Goal: Task Accomplishment & Management: Use online tool/utility

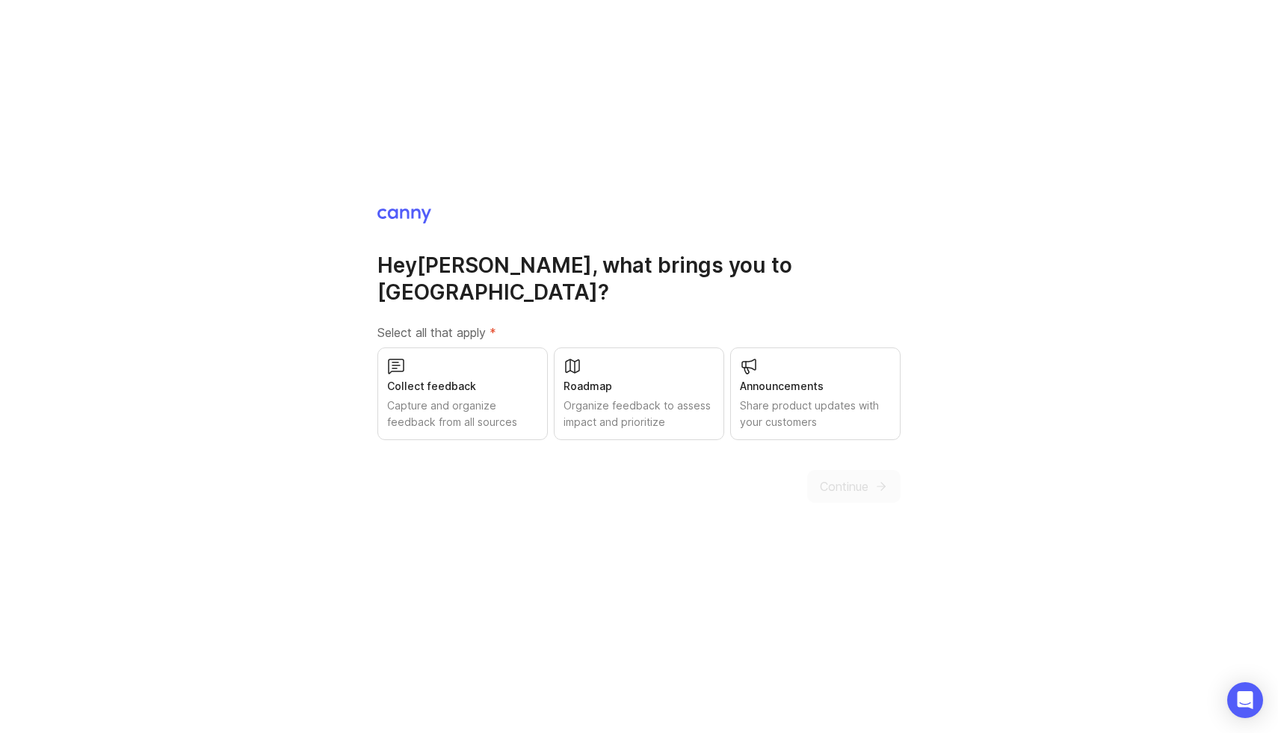
click at [758, 399] on div "Share product updates with your customers" at bounding box center [815, 414] width 151 height 33
click at [843, 481] on button "Continue" at bounding box center [853, 486] width 93 height 33
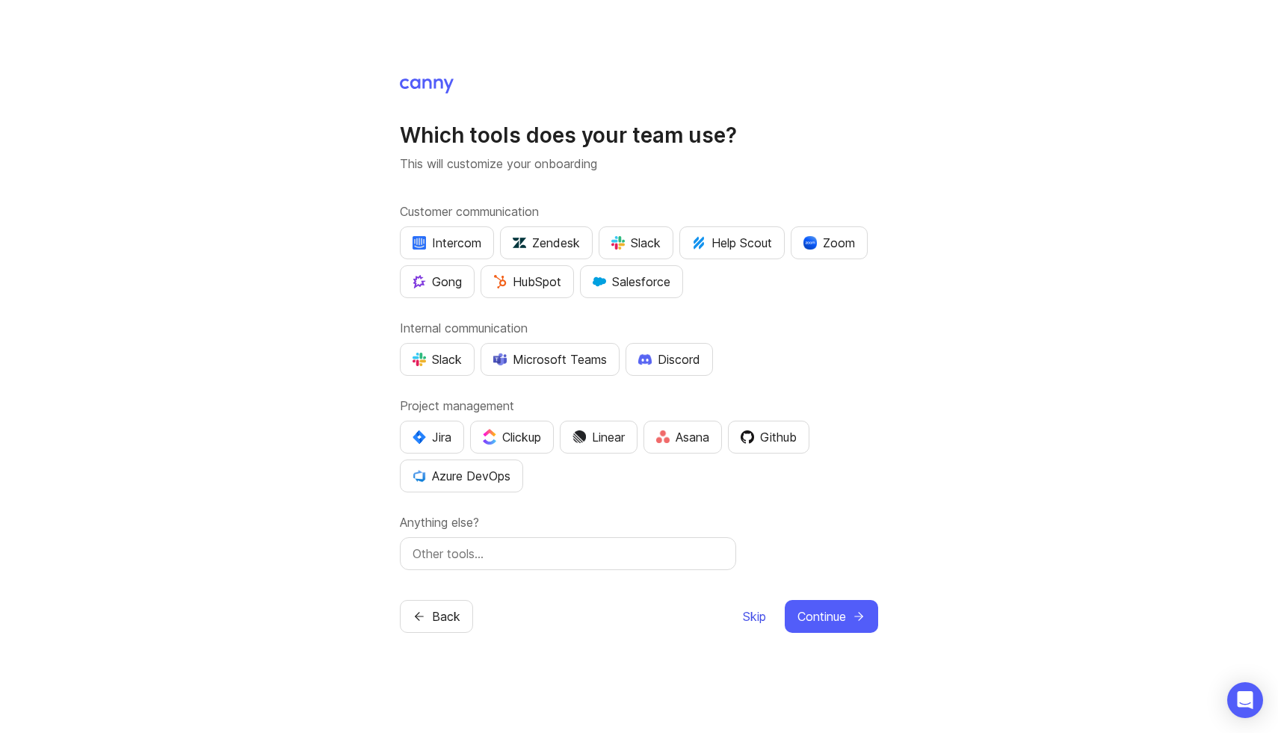
click at [751, 615] on span "Skip" at bounding box center [754, 617] width 23 height 18
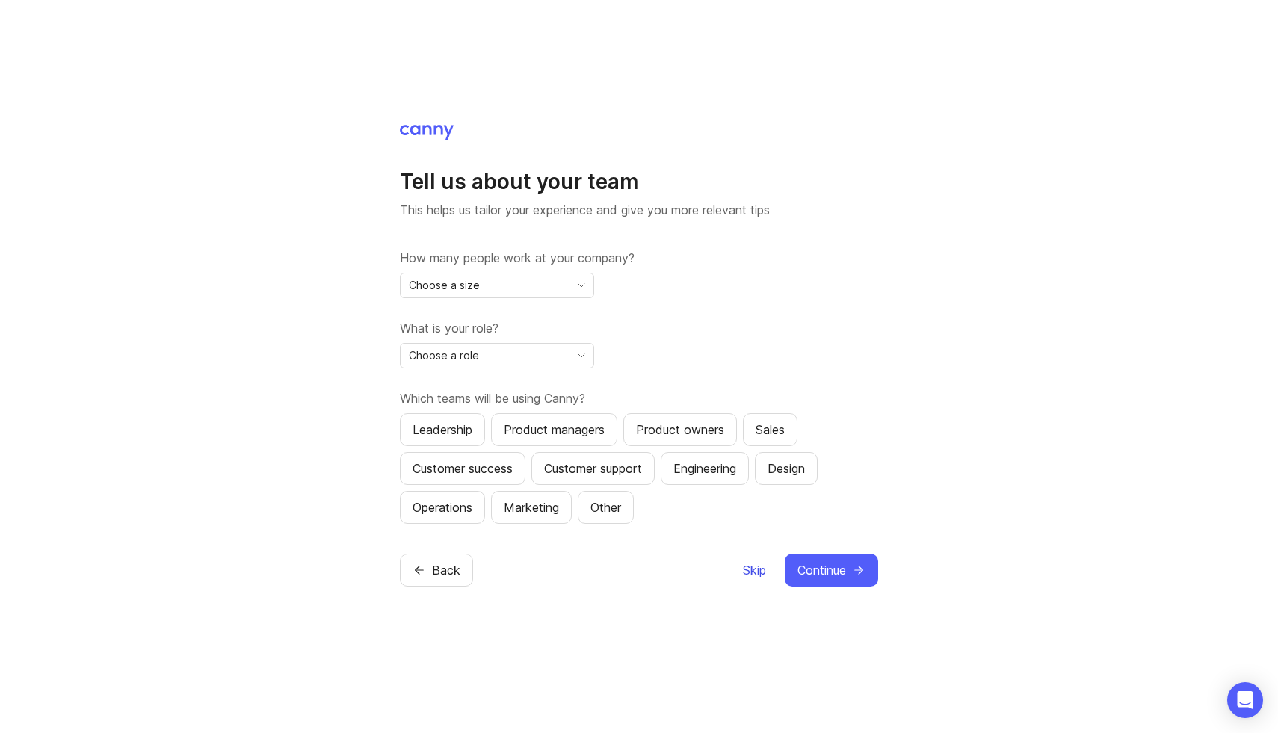
click at [762, 572] on span "Skip" at bounding box center [754, 570] width 23 height 18
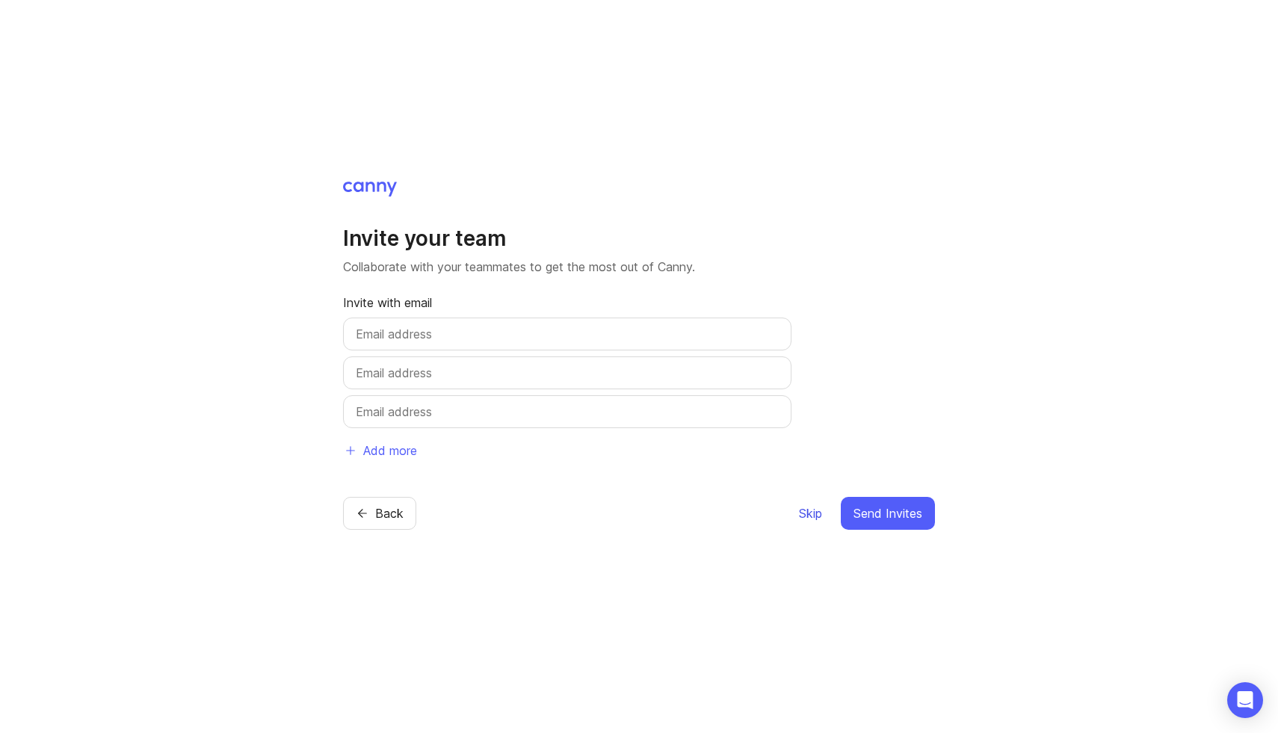
click at [803, 515] on span "Skip" at bounding box center [810, 513] width 23 height 18
